Goal: Find specific page/section: Find specific page/section

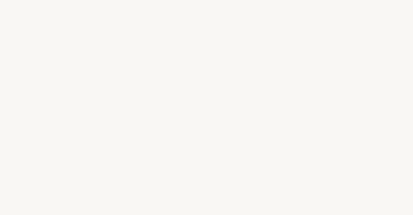
select select "BR"
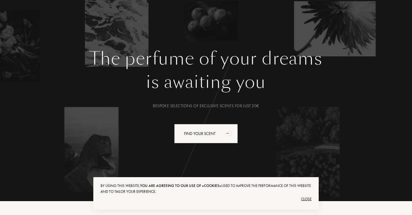
scroll to position [87, 0]
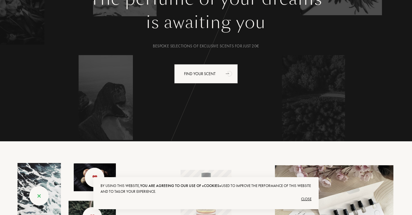
click at [309, 199] on div "Close" at bounding box center [205, 198] width 211 height 9
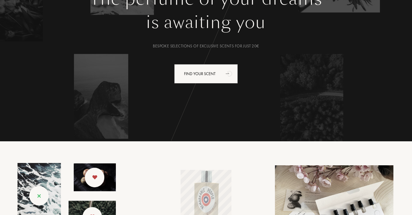
scroll to position [0, 0]
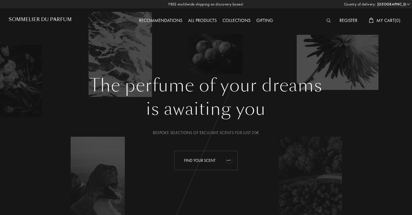
click at [216, 163] on div "Find your scent" at bounding box center [206, 160] width 64 height 19
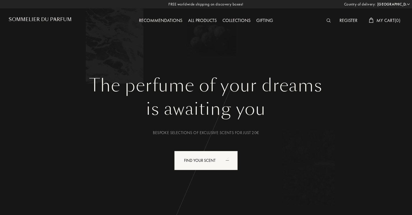
select select "BR"
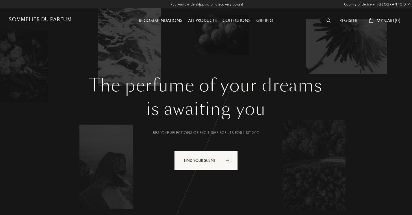
click at [326, 20] on img at bounding box center [328, 20] width 4 height 4
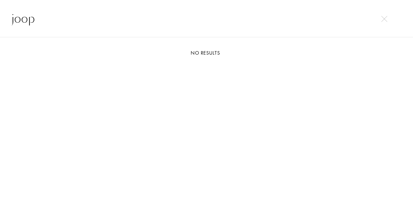
type input "joop"
click at [384, 21] on img at bounding box center [385, 19] width 6 height 6
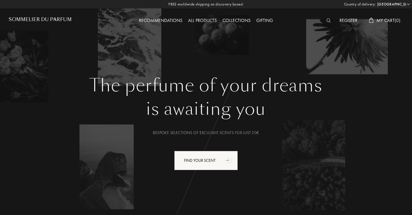
click at [329, 22] on img at bounding box center [328, 20] width 4 height 4
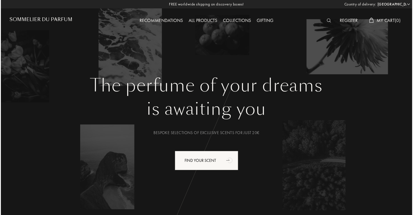
scroll to position [0, 0]
